Goal: Obtain resource: Obtain resource

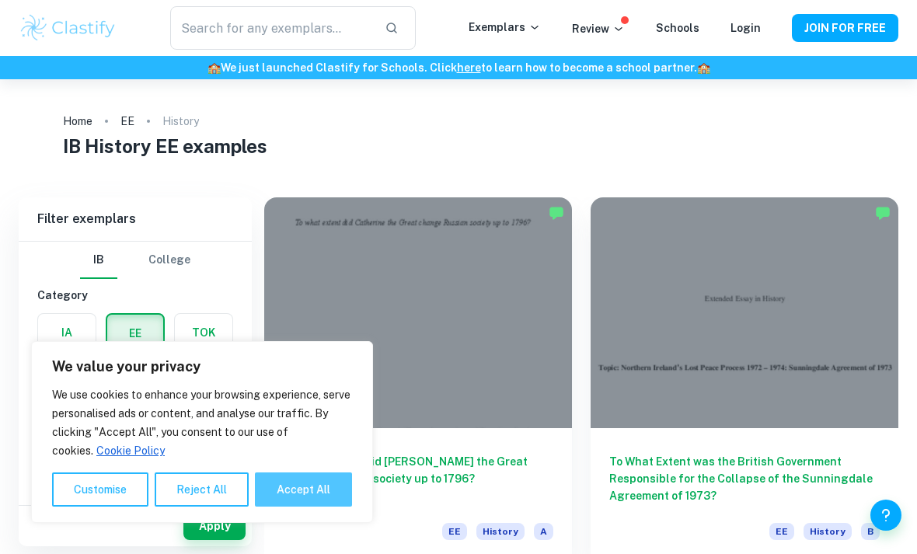
click at [298, 501] on button "Accept All" at bounding box center [303, 490] width 97 height 34
checkbox input "true"
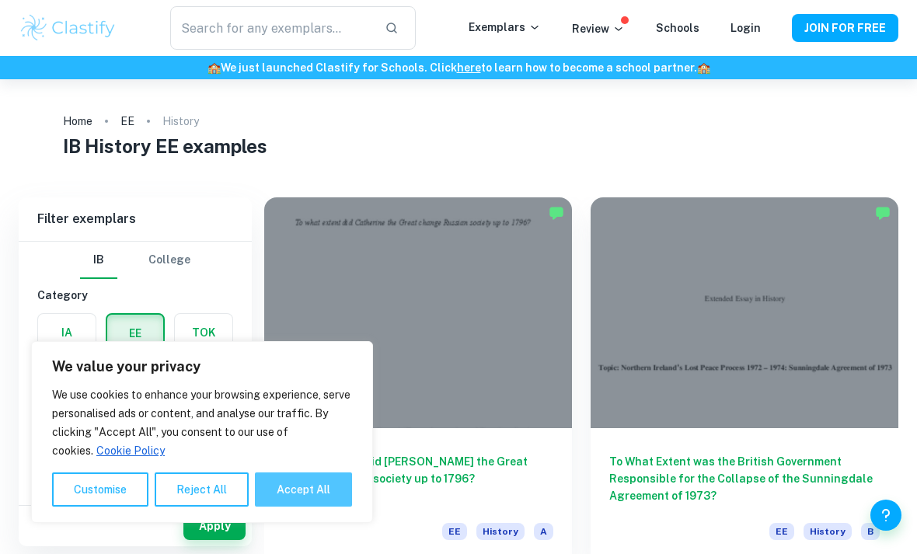
checkbox input "true"
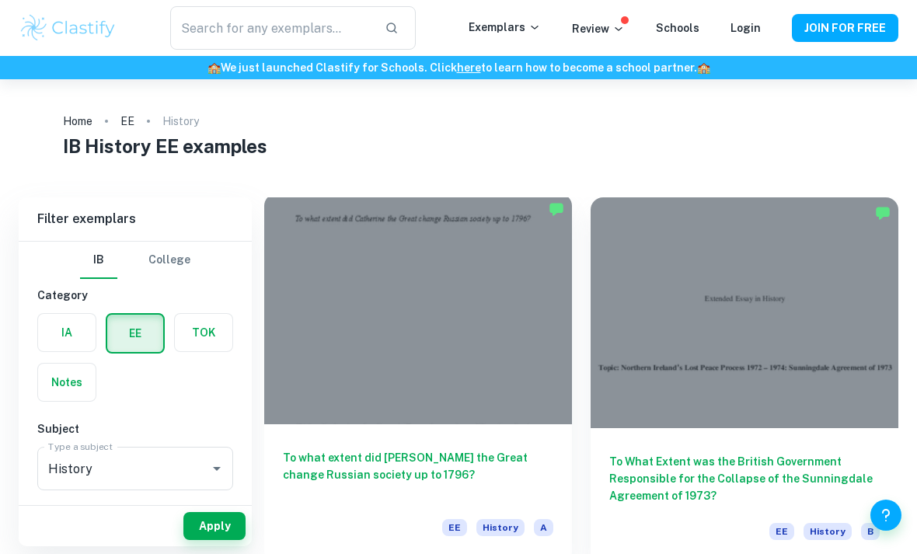
click at [374, 473] on h6 "To what extent did [PERSON_NAME] the Great change Russian society up to 1796?" at bounding box center [418, 474] width 270 height 51
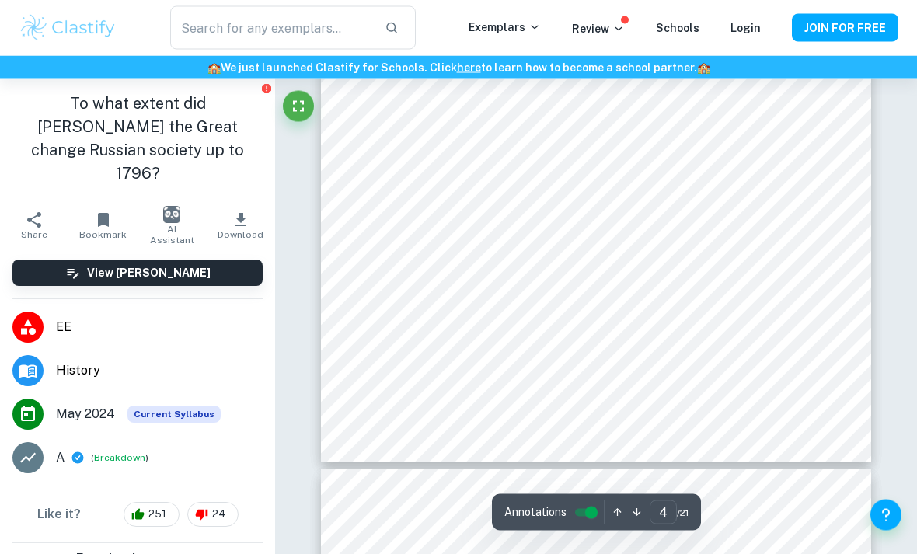
scroll to position [2949, 0]
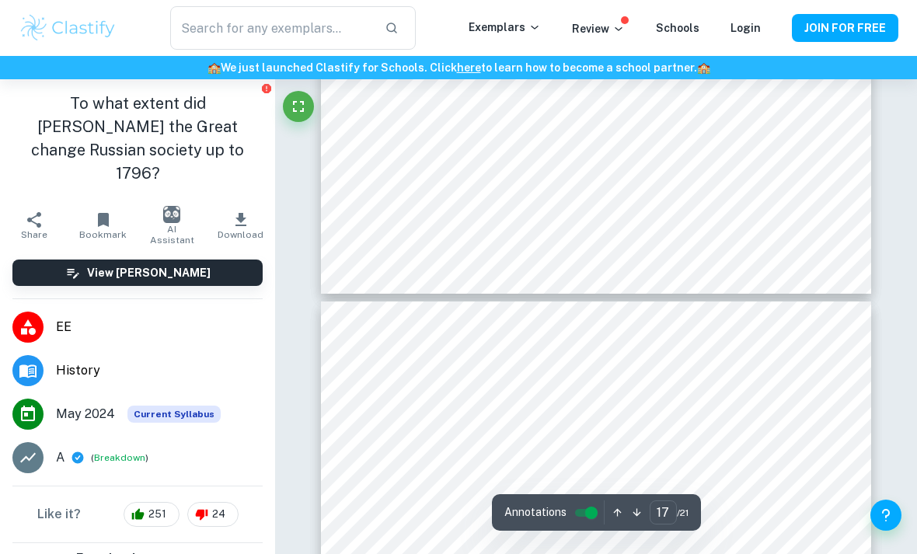
type input "16"
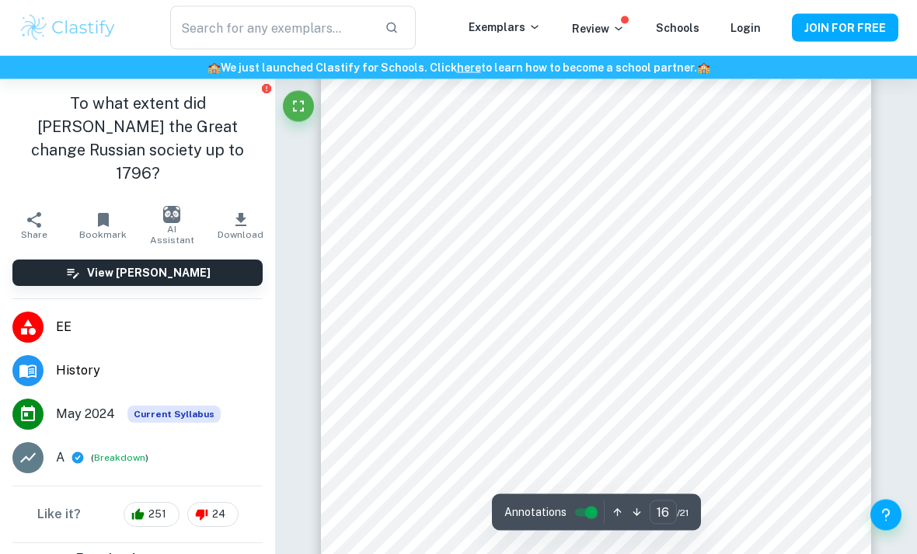
scroll to position [12199, 0]
click at [237, 213] on icon "button" at bounding box center [240, 219] width 11 height 13
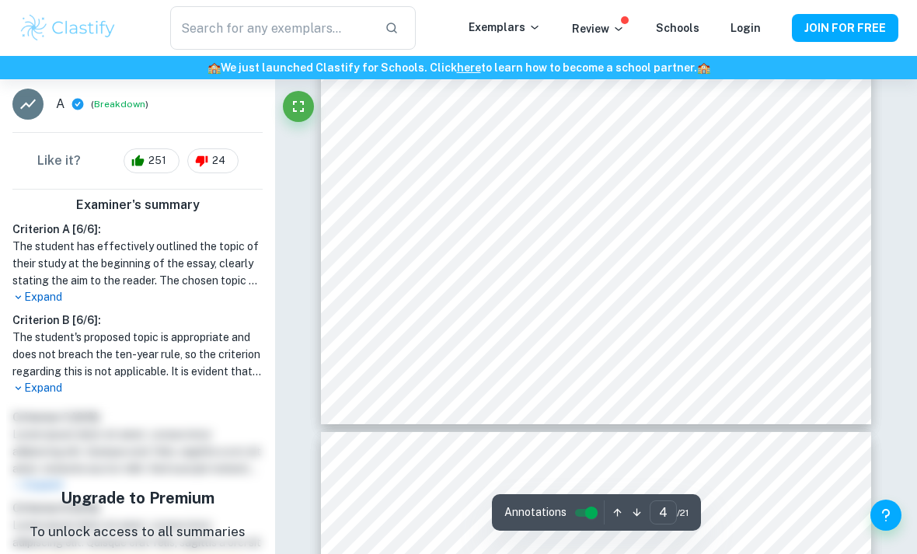
scroll to position [3069, 0]
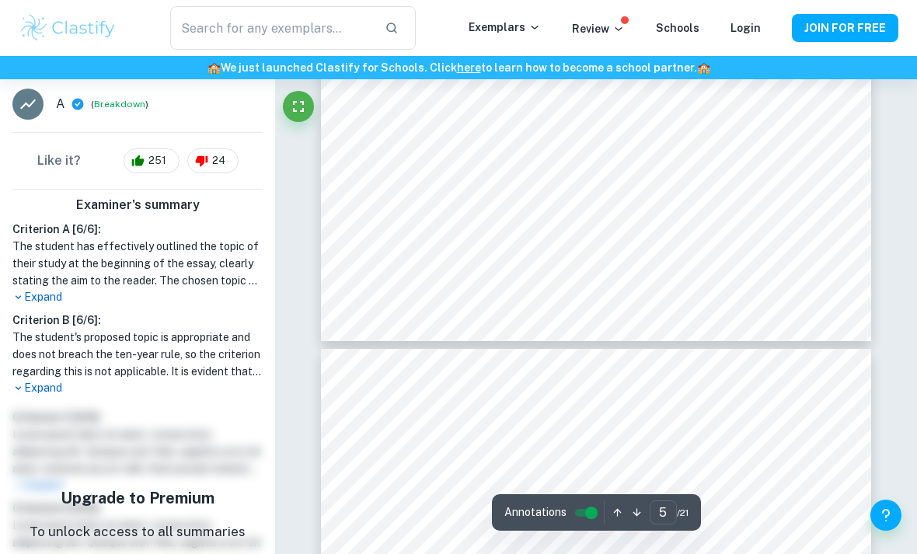
type input "4"
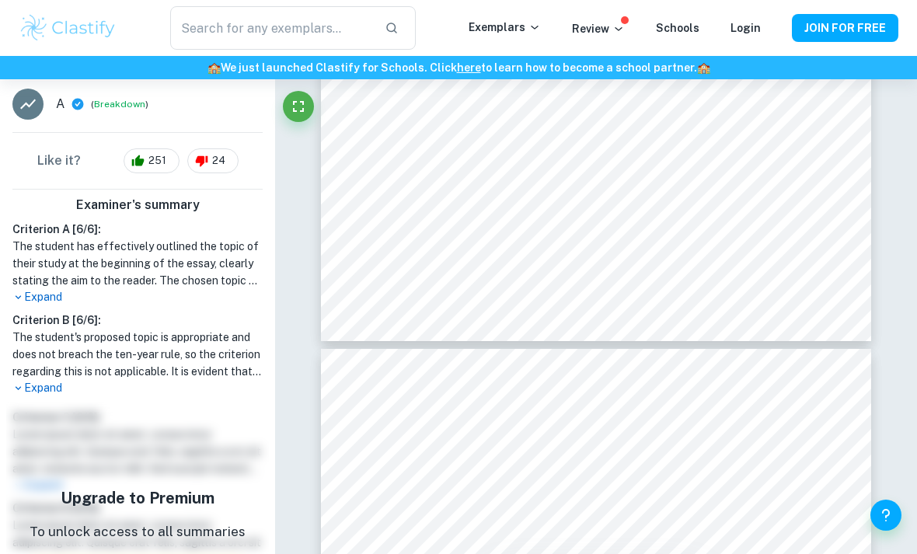
scroll to position [2986, 0]
